Goal: Transaction & Acquisition: Purchase product/service

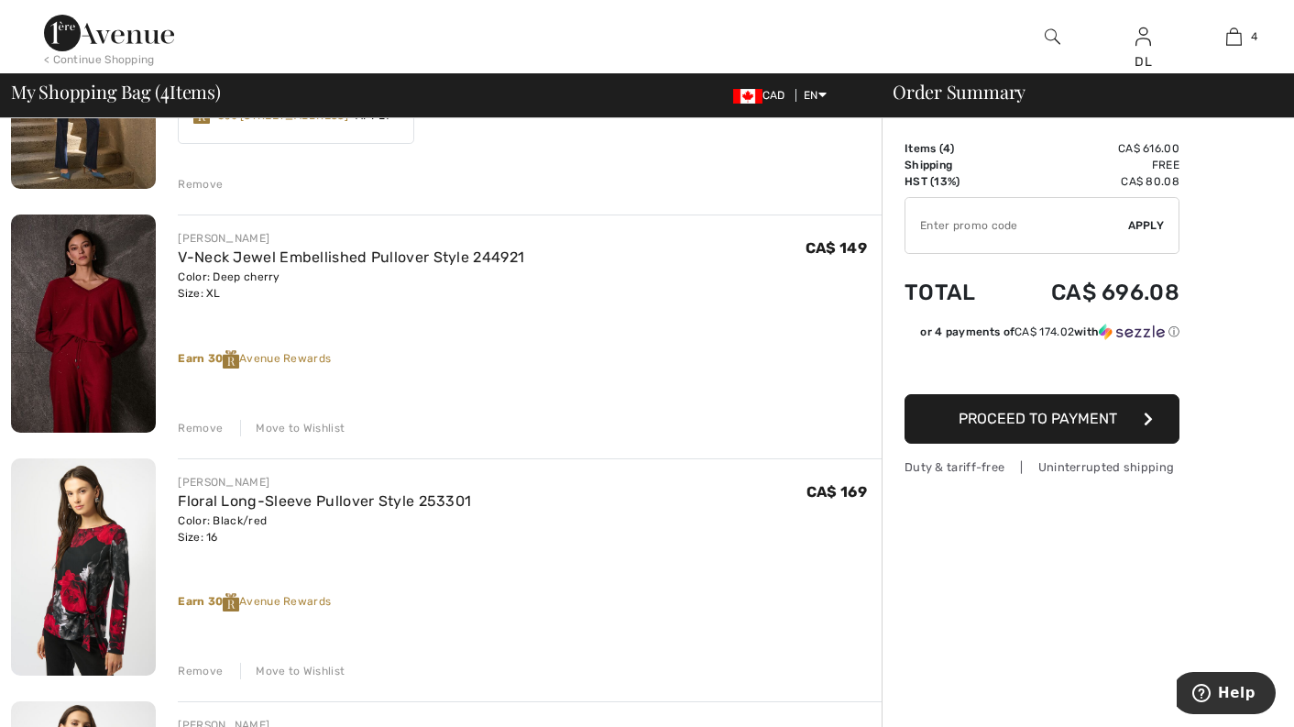
scroll to position [275, 0]
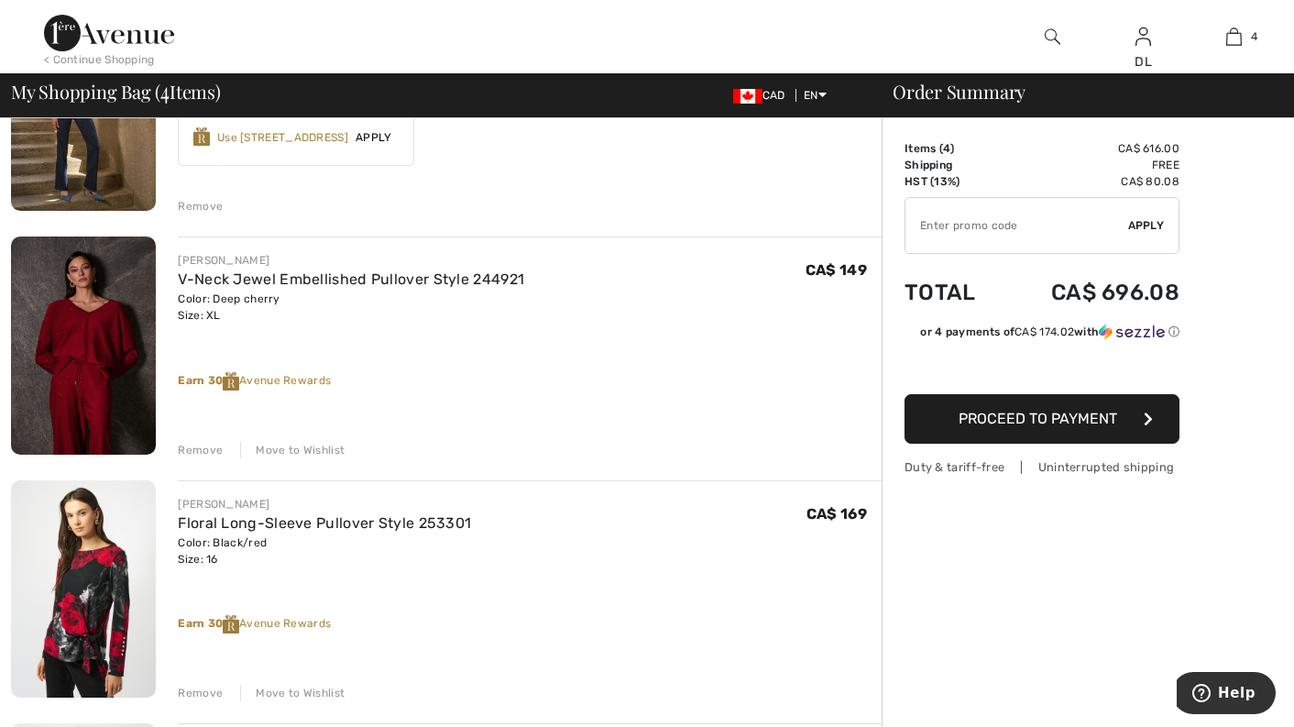
click at [278, 446] on div "Move to Wishlist" at bounding box center [292, 450] width 105 height 17
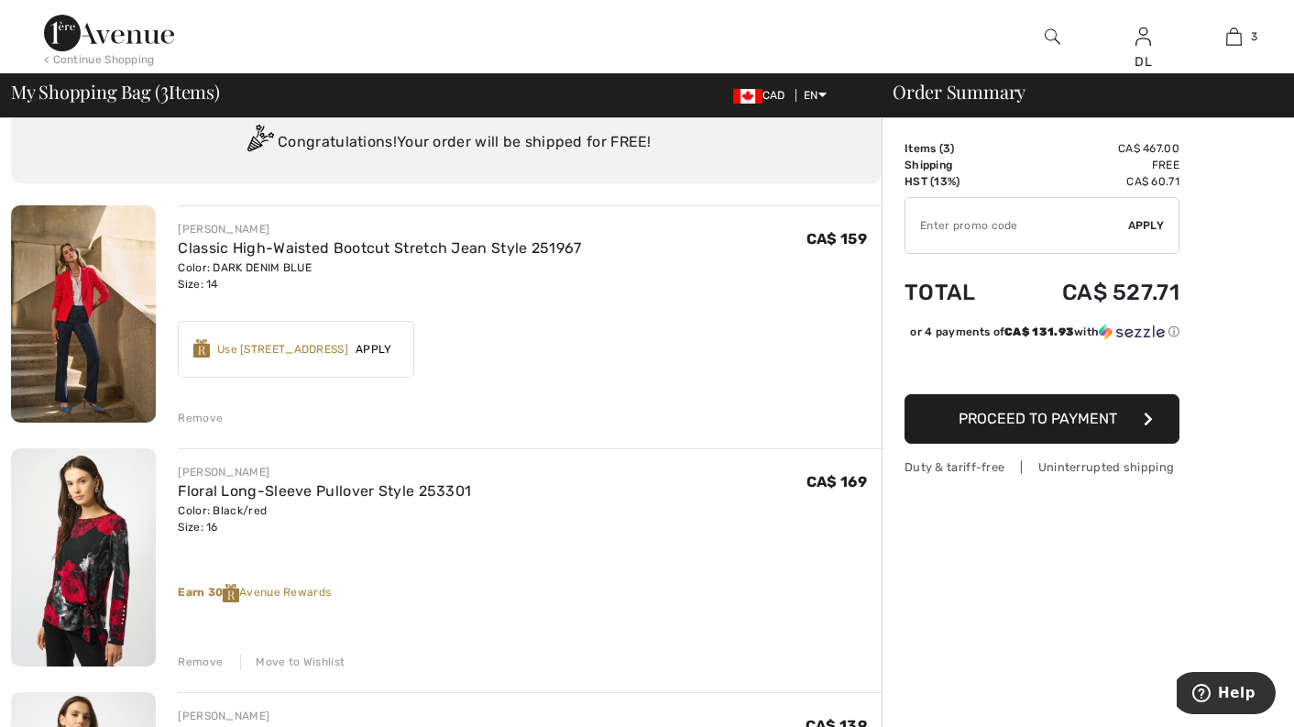
scroll to position [0, 0]
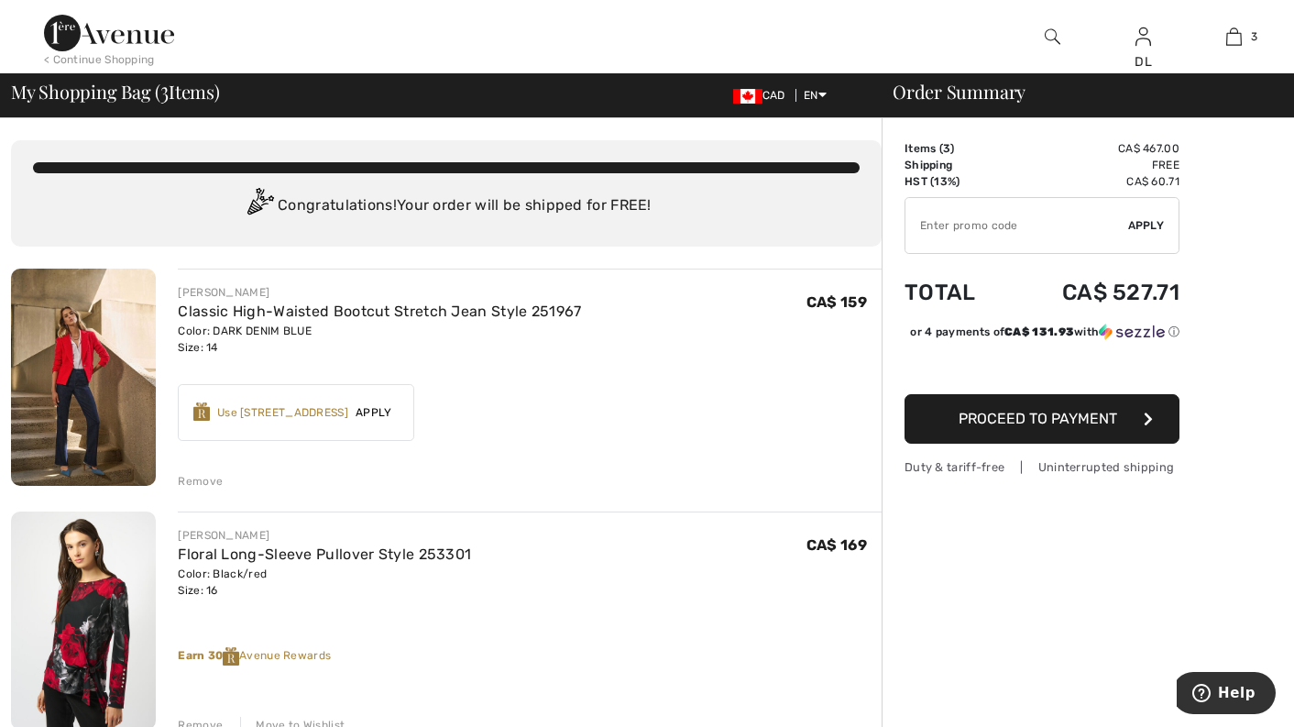
click at [1046, 118] on span "835 = Free Dress" at bounding box center [1014, 125] width 124 height 16
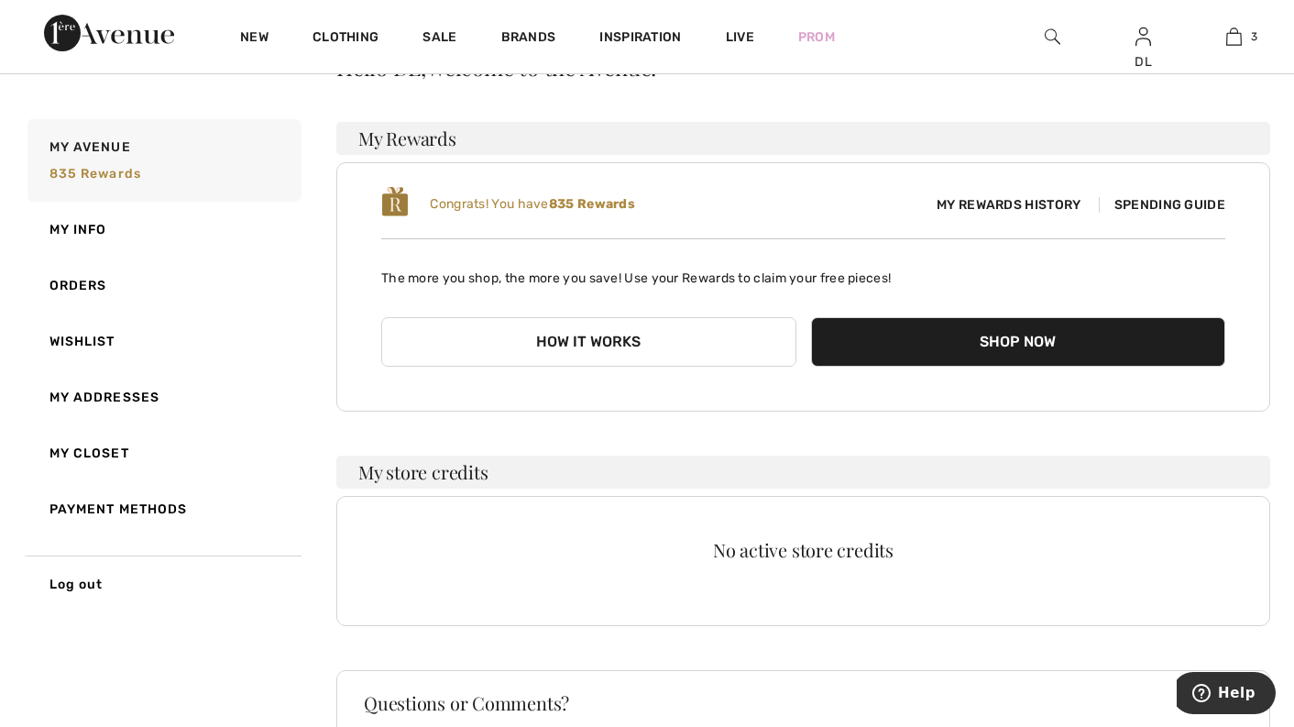
scroll to position [92, 0]
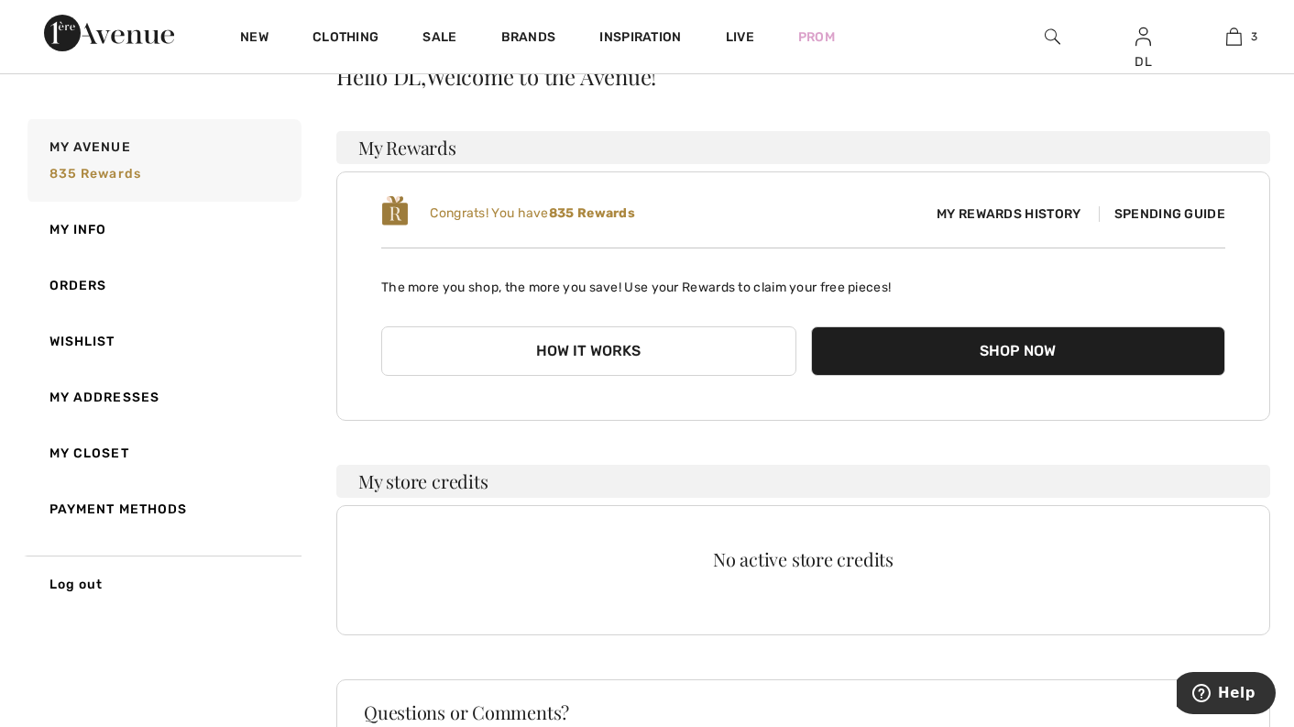
click at [1134, 212] on span "Spending Guide" at bounding box center [1162, 214] width 127 height 16
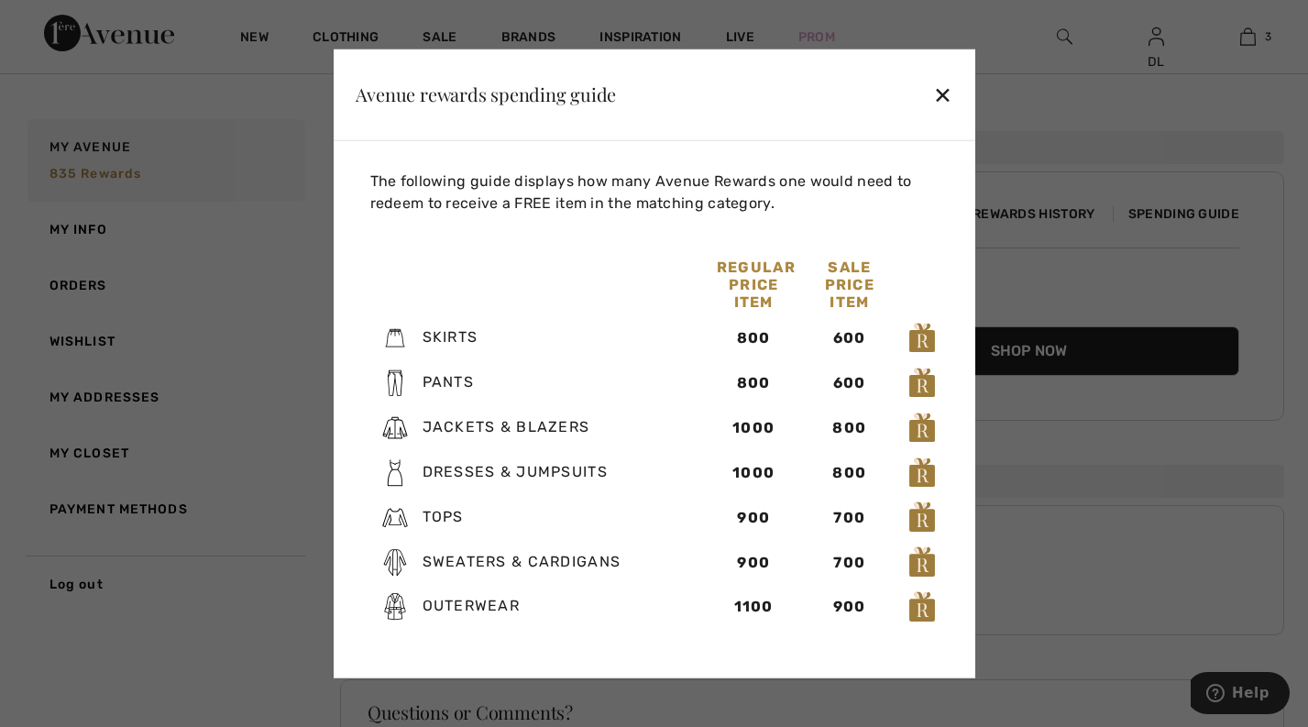
click at [1094, 137] on div at bounding box center [654, 363] width 1308 height 727
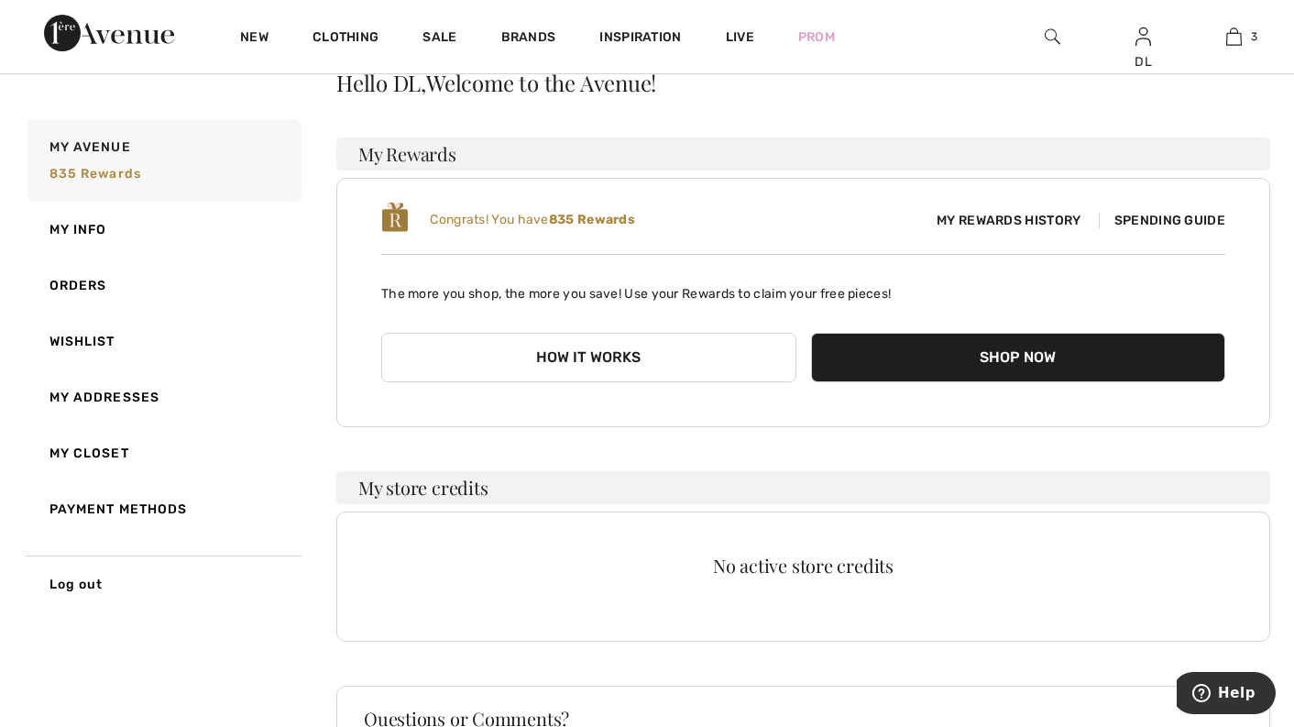
scroll to position [0, 0]
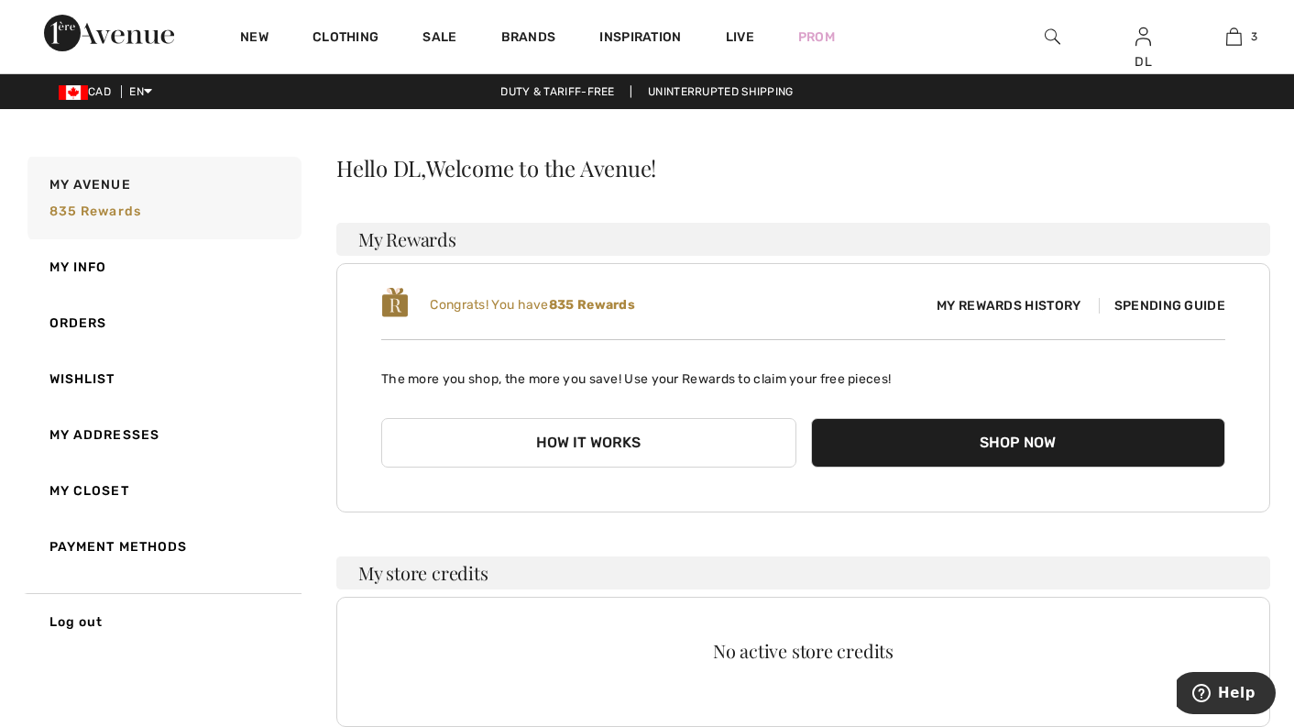
click at [1146, 43] on img at bounding box center [1144, 37] width 16 height 22
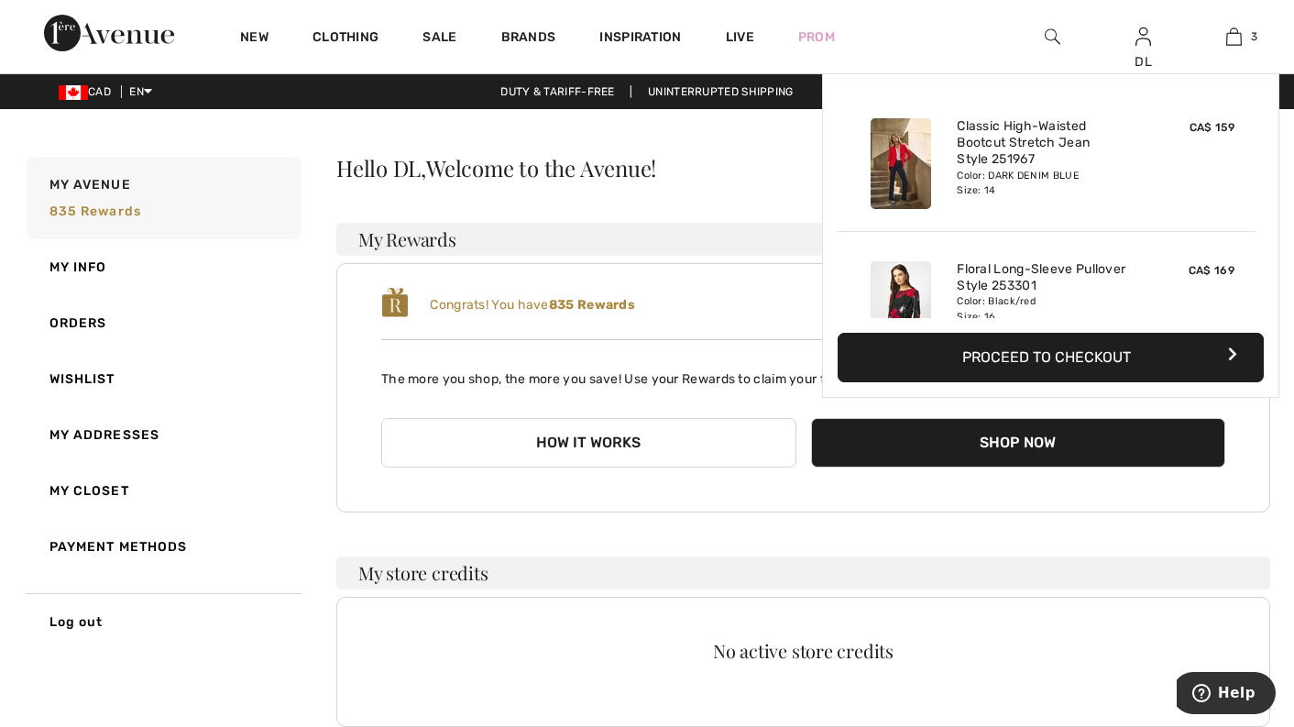
click at [1229, 38] on img at bounding box center [1235, 37] width 16 height 22
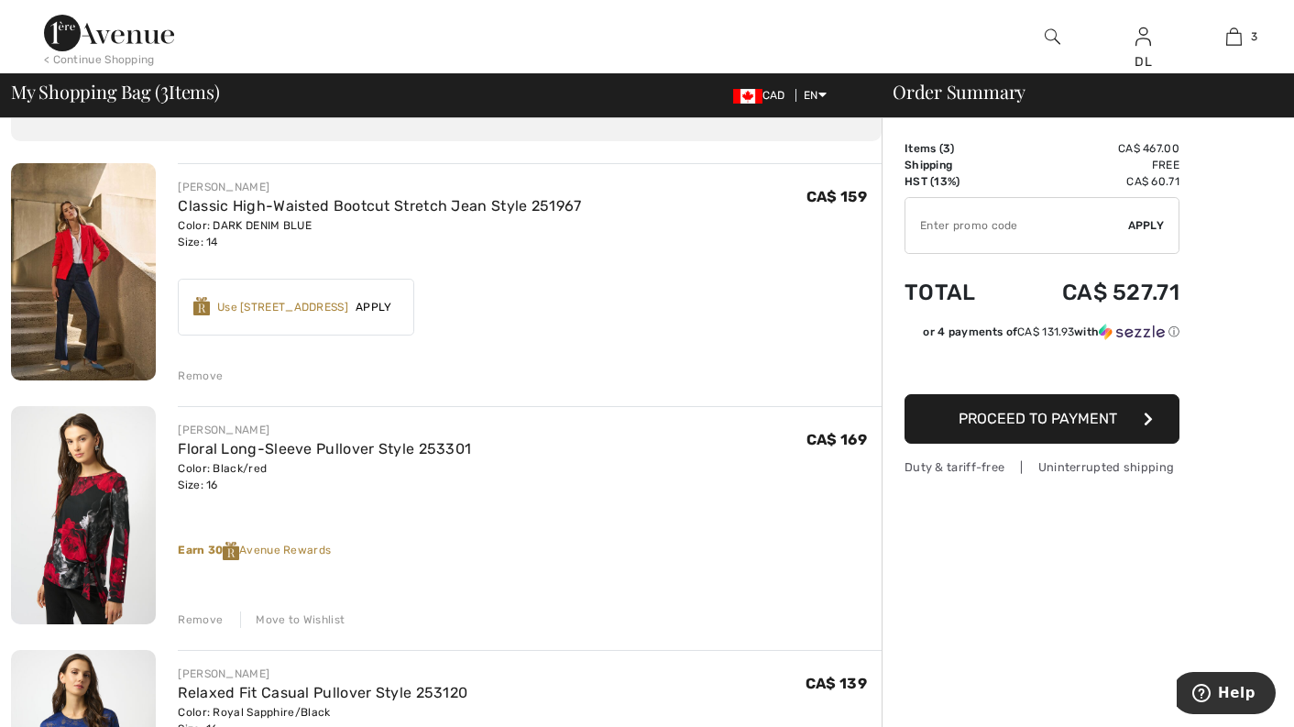
scroll to position [92, 0]
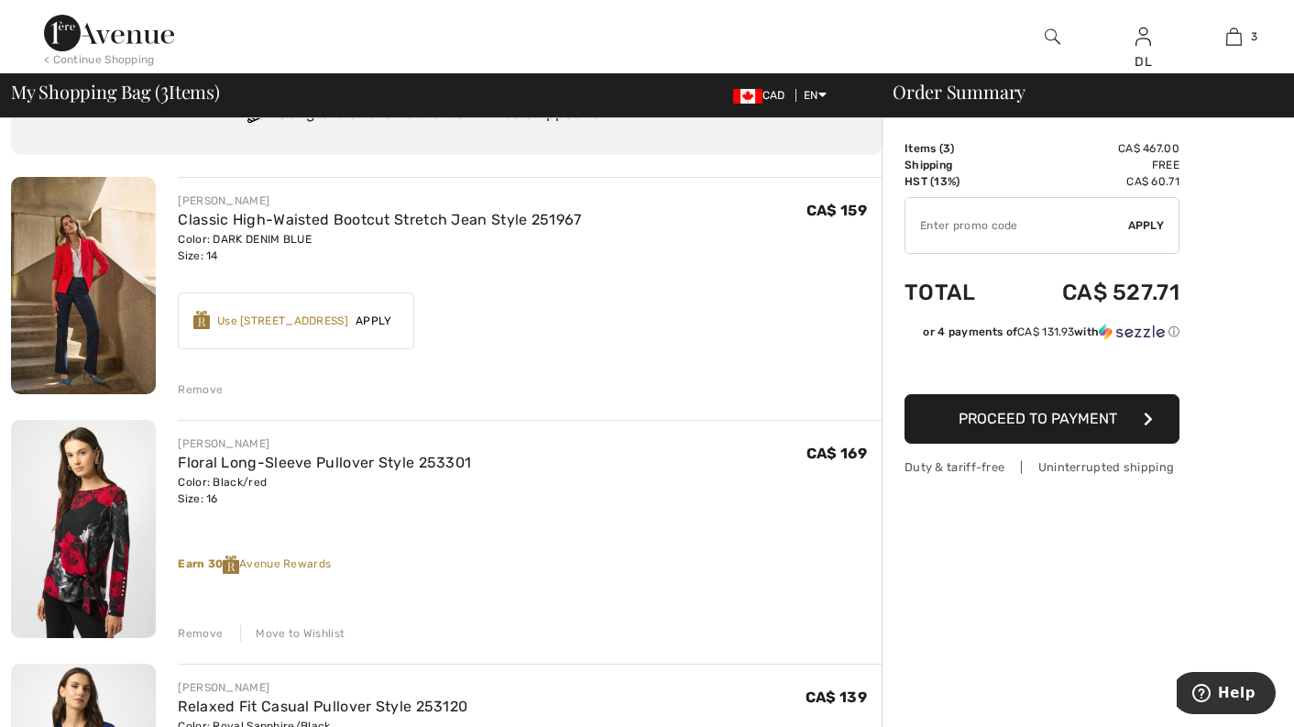
click at [382, 316] on span "Apply" at bounding box center [373, 321] width 51 height 17
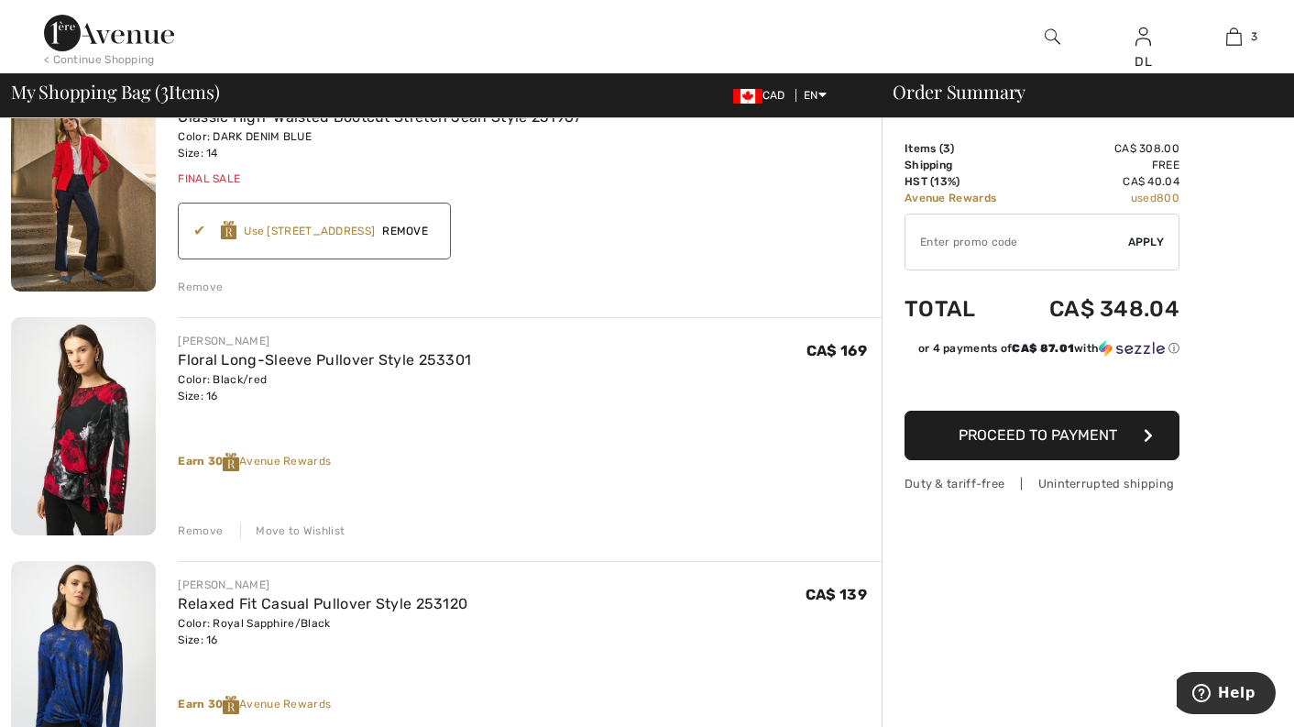
scroll to position [183, 0]
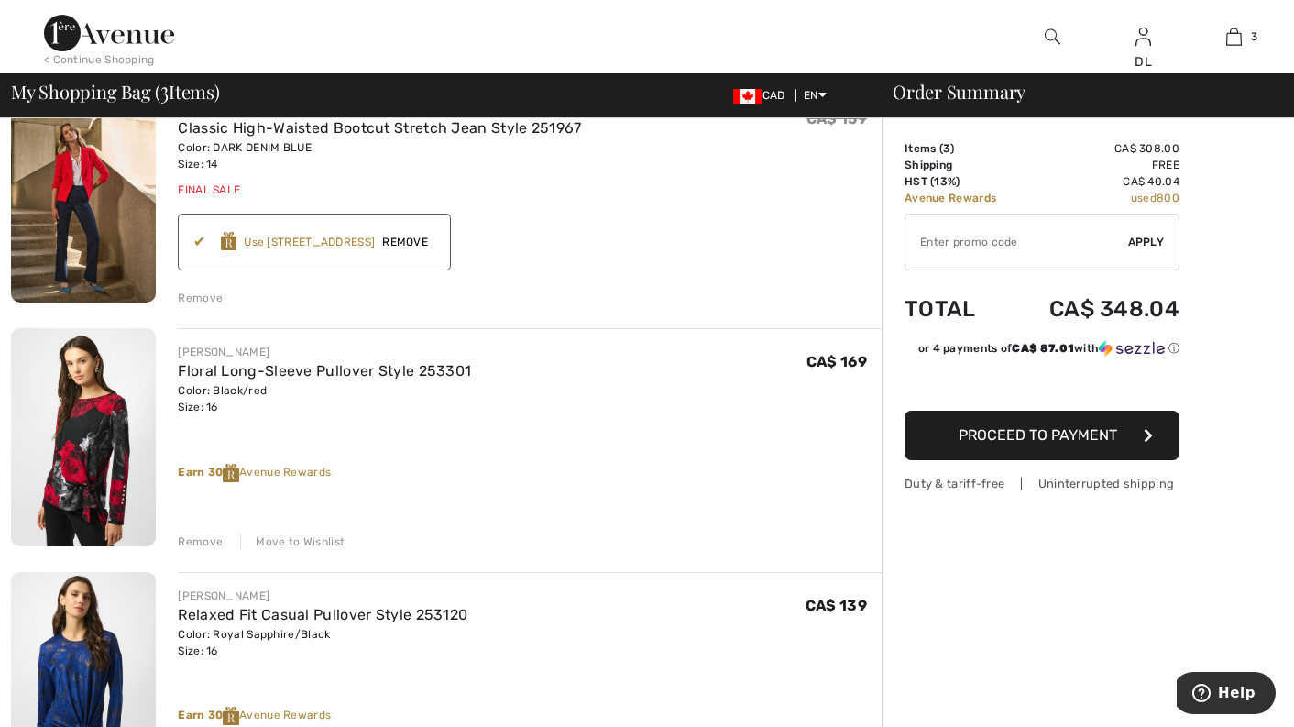
click at [1048, 430] on span "Proceed to Payment" at bounding box center [1038, 434] width 159 height 17
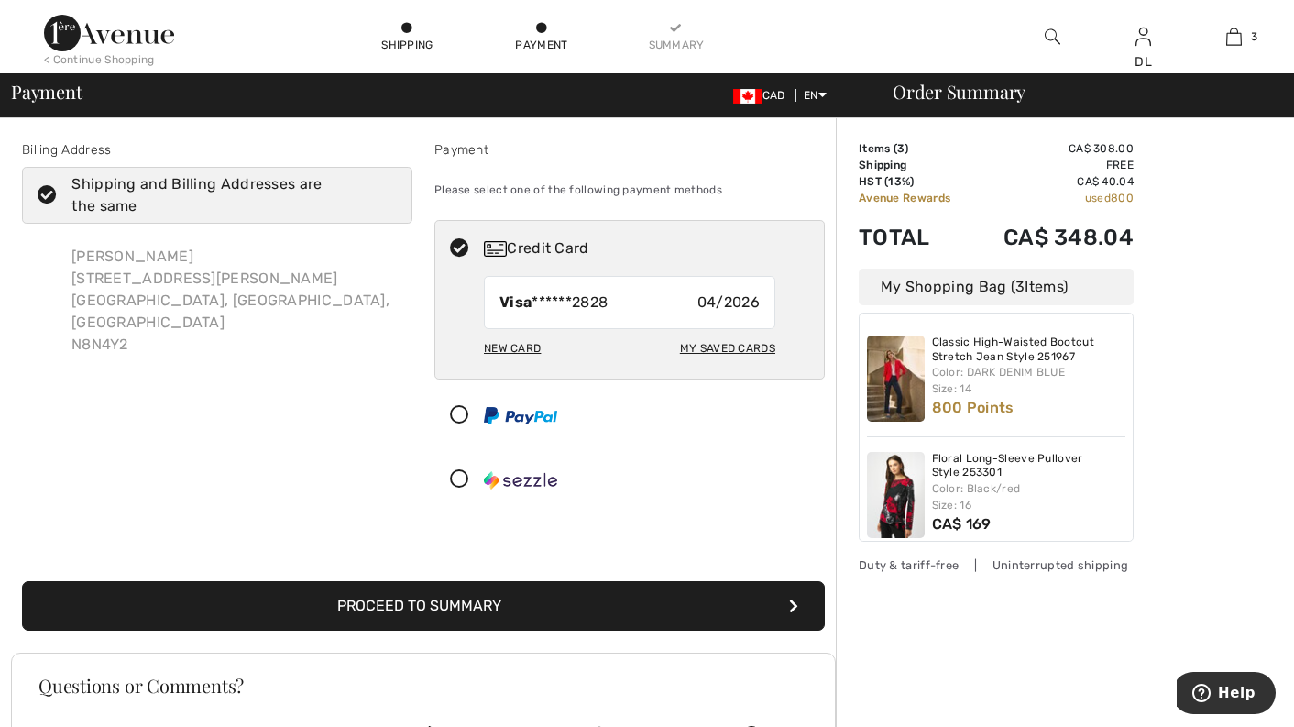
click at [327, 605] on button "Proceed to Summary" at bounding box center [423, 606] width 803 height 50
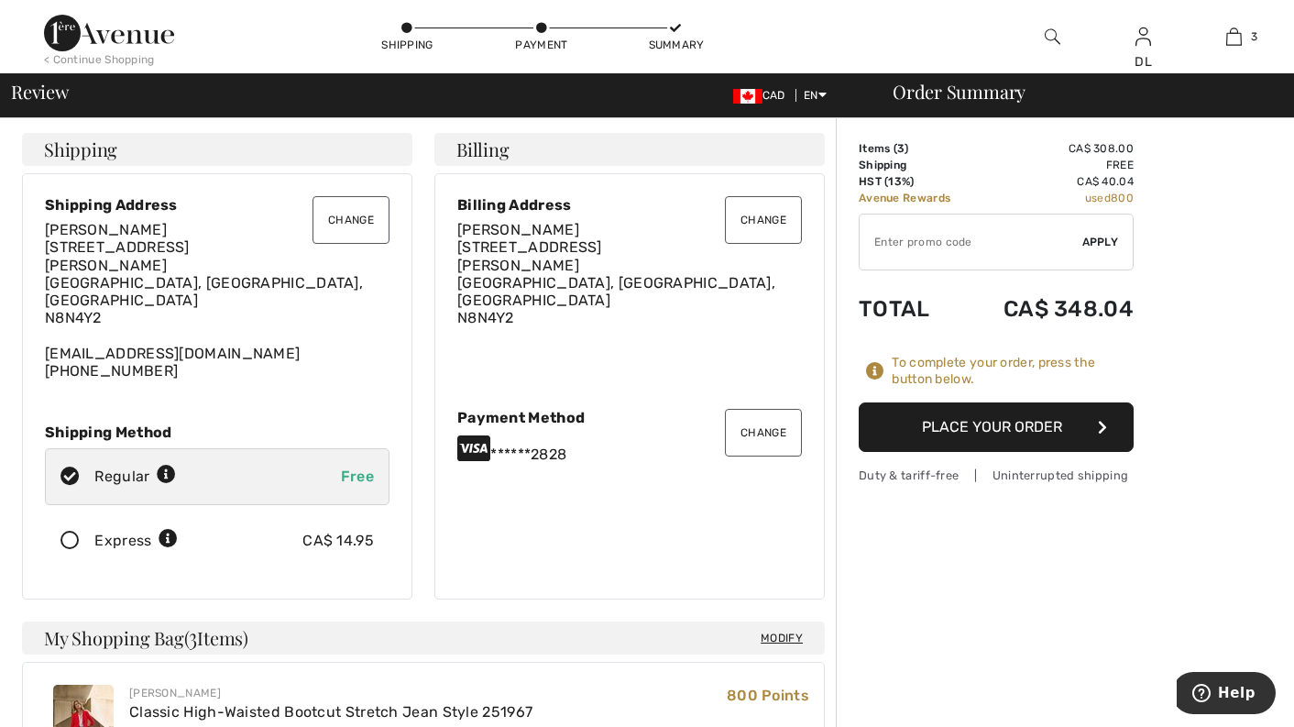
click at [70, 532] on icon at bounding box center [70, 541] width 49 height 19
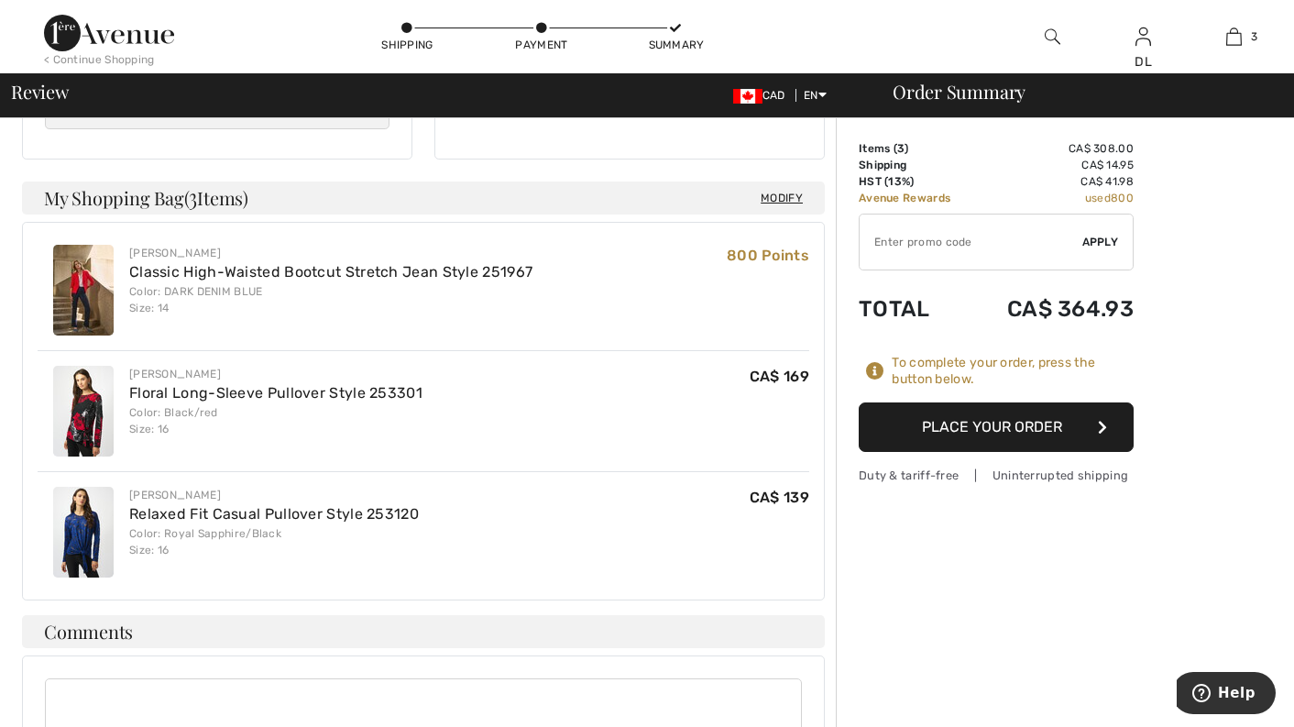
scroll to position [458, 0]
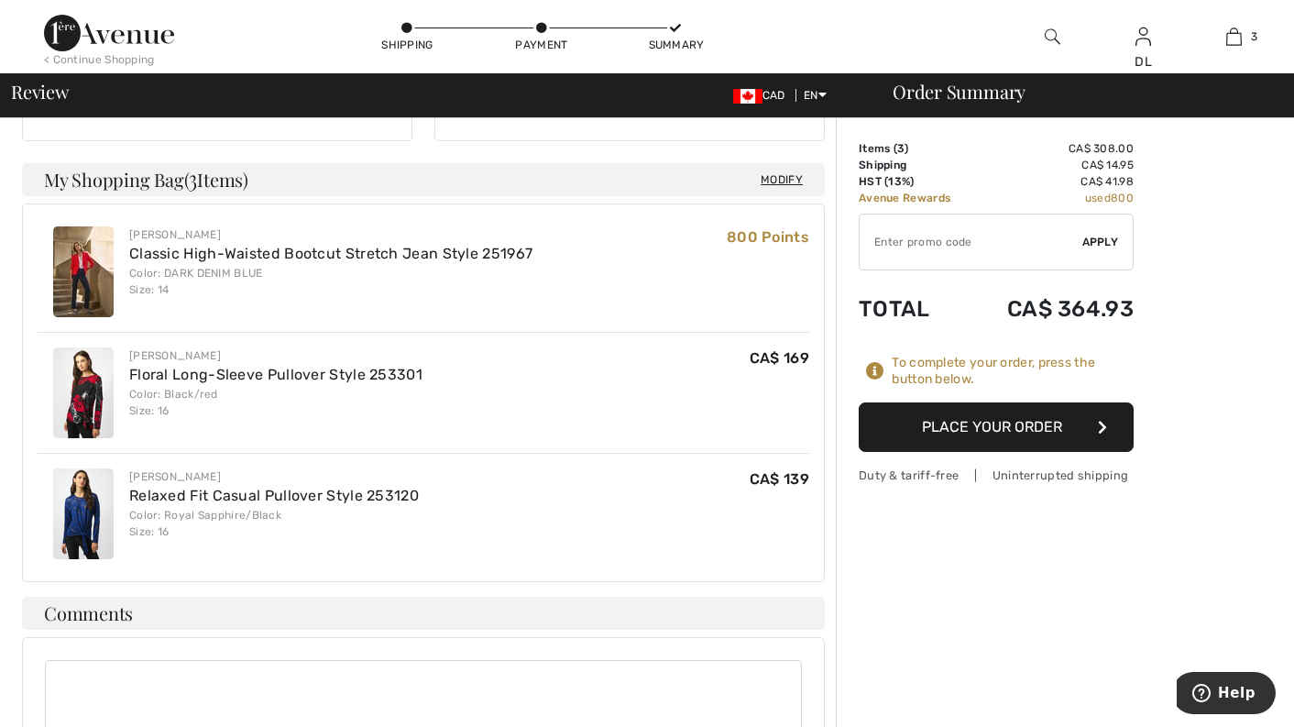
click at [953, 432] on button "Place Your Order" at bounding box center [996, 427] width 275 height 50
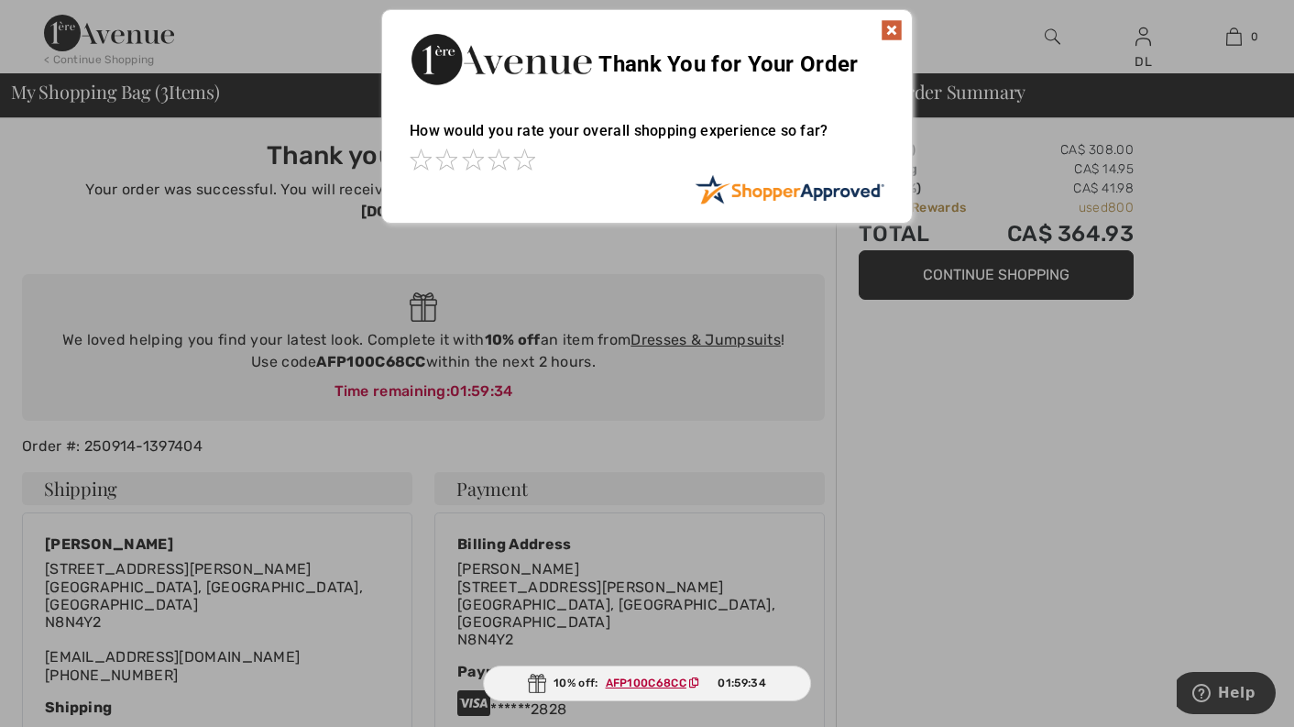
click at [888, 21] on img at bounding box center [892, 30] width 22 height 22
